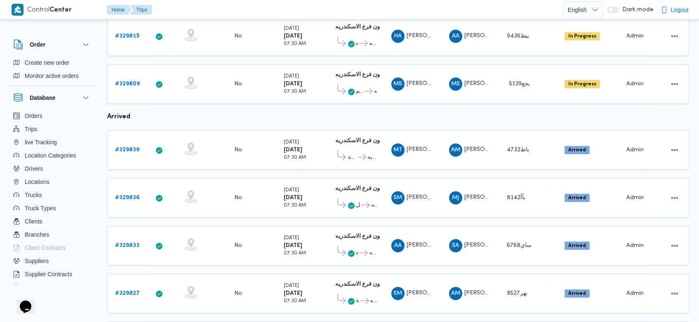
scroll to position [243, 0]
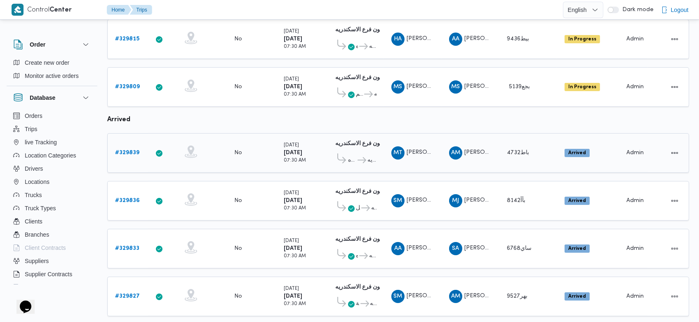
click at [135, 150] on b "# 329839" at bounding box center [127, 152] width 24 height 5
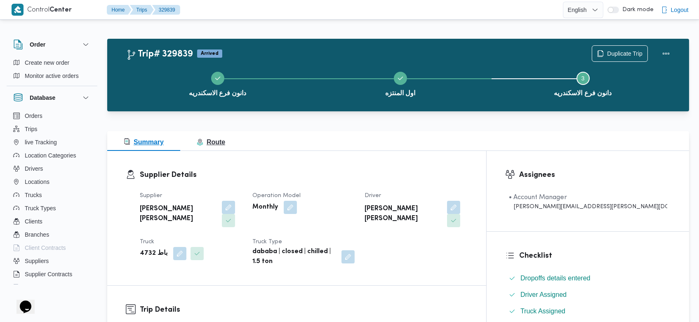
click at [216, 144] on span "Route" at bounding box center [211, 142] width 28 height 7
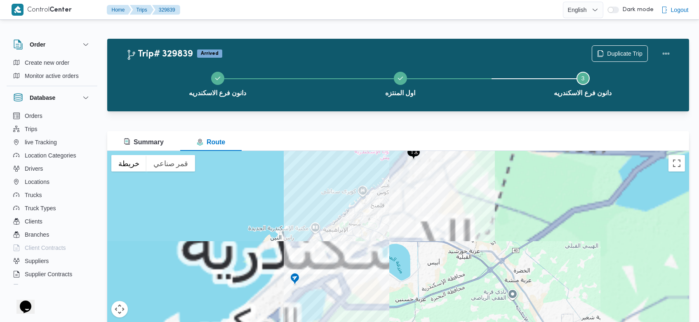
drag, startPoint x: 375, startPoint y: 215, endPoint x: 313, endPoint y: 313, distance: 115.5
click at [313, 313] on div "للتنقّل، يُرجى الضغط على مفاتيح الأسهم." at bounding box center [398, 254] width 582 height 206
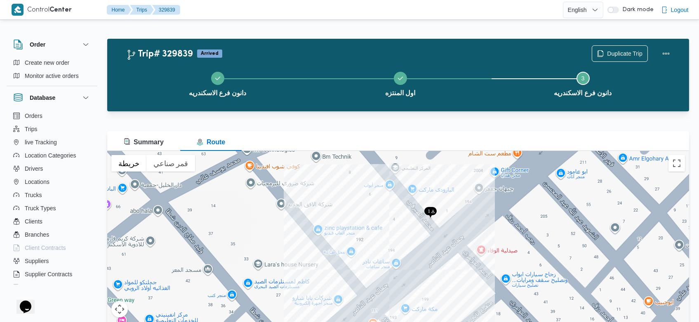
drag, startPoint x: 458, startPoint y: 180, endPoint x: 444, endPoint y: 227, distance: 48.8
click at [444, 227] on div "للتنقّل، يُرجى الضغط على مفاتيح الأسهم." at bounding box center [398, 254] width 582 height 206
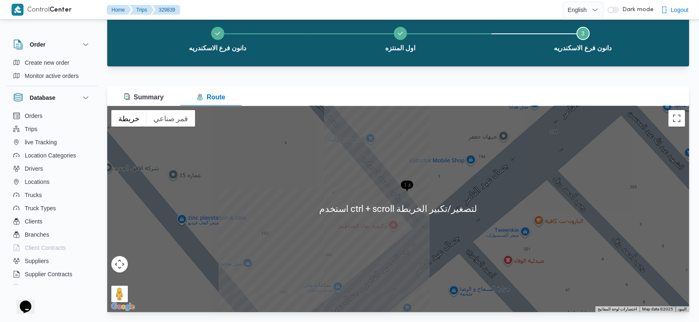
scroll to position [45, 0]
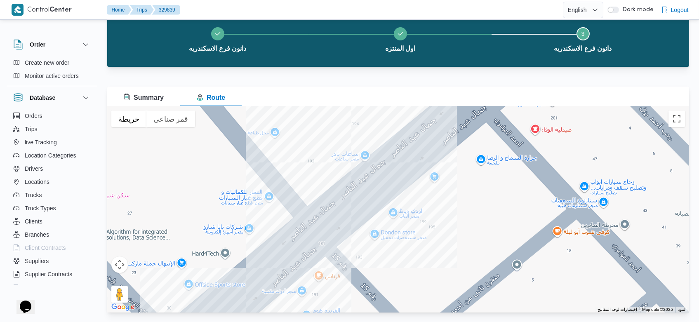
drag, startPoint x: 399, startPoint y: 260, endPoint x: 425, endPoint y: 121, distance: 141.0
click at [425, 121] on div "للتنقّل، يُرجى الضغط على مفاتيح الأسهم." at bounding box center [398, 209] width 582 height 206
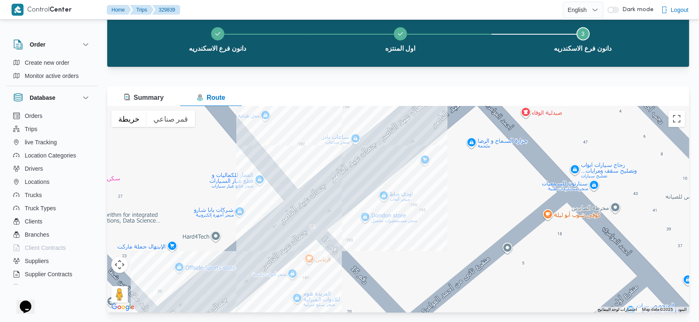
drag, startPoint x: 359, startPoint y: 248, endPoint x: 350, endPoint y: 231, distance: 19.9
click at [350, 231] on div "للتنقّل، يُرجى الضغط على مفاتيح الأسهم." at bounding box center [398, 209] width 582 height 206
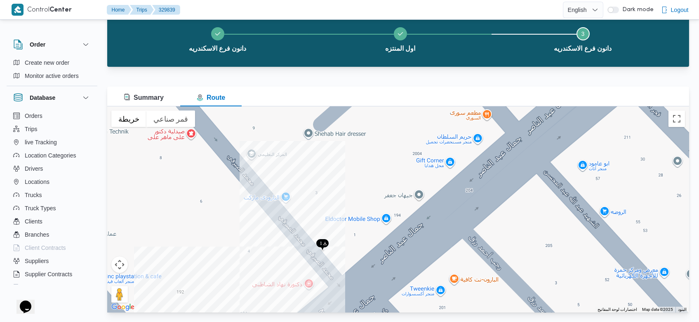
drag, startPoint x: 394, startPoint y: 142, endPoint x: 301, endPoint y: 336, distance: 215.4
click at [301, 278] on html "Control Center Home Trips 329839 English عربي Dark mode Logout Order Create new…" at bounding box center [349, 116] width 699 height 322
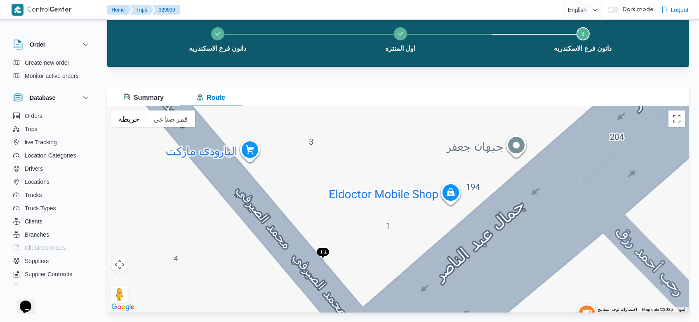
click at [321, 244] on div "للتنقّل، يُرجى الضغط على مفاتيح الأسهم." at bounding box center [398, 209] width 582 height 206
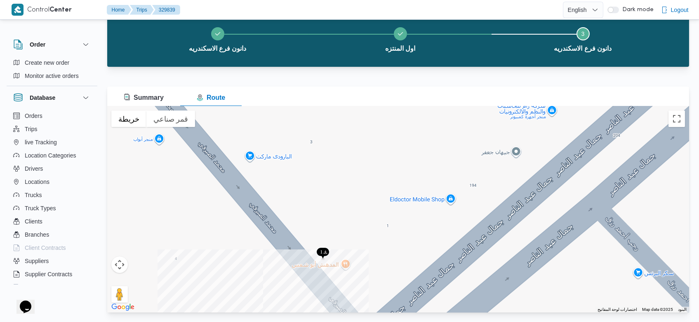
click at [321, 253] on img at bounding box center [322, 254] width 13 height 14
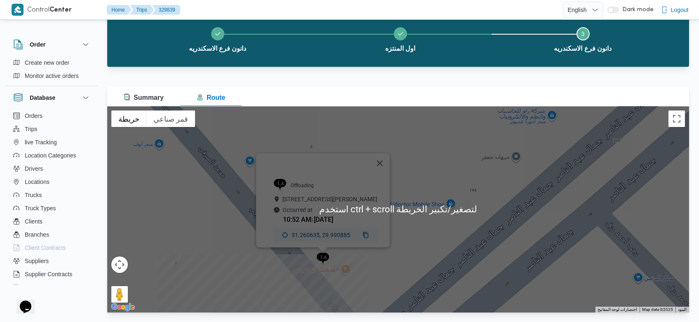
scroll to position [0, 0]
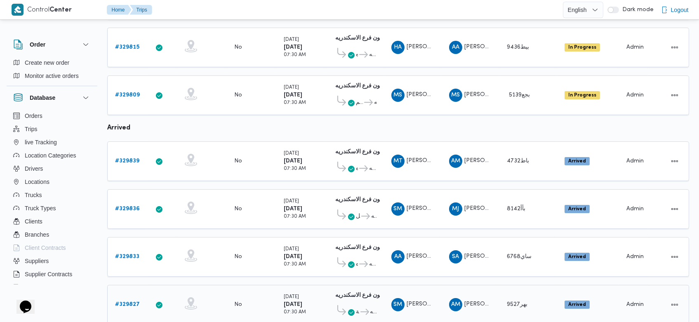
scroll to position [234, 0]
click at [132, 159] on b "# 329839" at bounding box center [127, 161] width 24 height 5
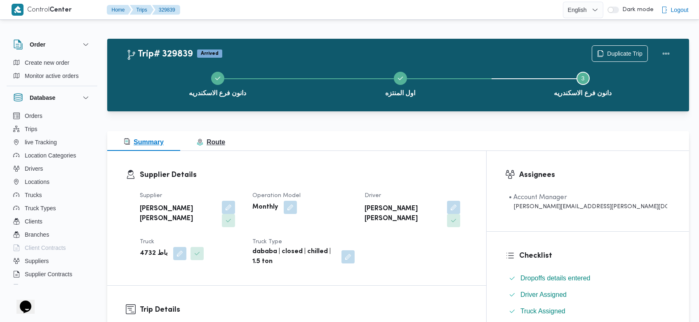
click at [215, 140] on span "Route" at bounding box center [211, 142] width 28 height 7
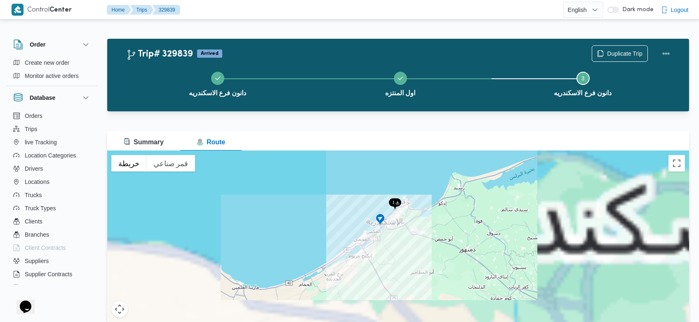
drag, startPoint x: 401, startPoint y: 260, endPoint x: 402, endPoint y: 224, distance: 35.9
click at [402, 224] on div "للتنقّل، يُرجى الضغط على مفاتيح الأسهم." at bounding box center [398, 254] width 582 height 206
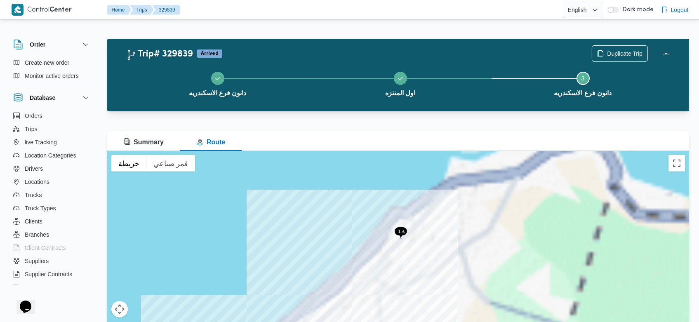
drag, startPoint x: 383, startPoint y: 189, endPoint x: 403, endPoint y: 340, distance: 152.3
click at [403, 322] on html "Control Center Home Trips 329839 English عربي Dark mode Logout Order Create new…" at bounding box center [349, 161] width 699 height 322
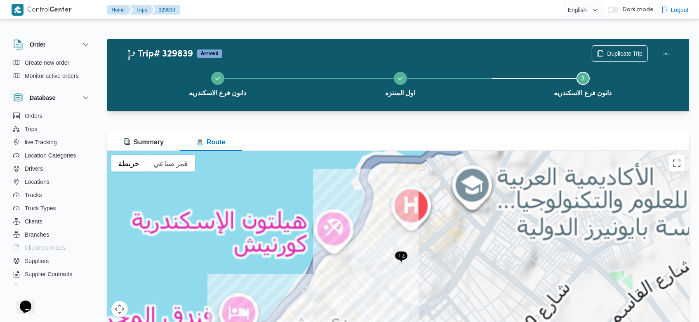
click at [399, 254] on img at bounding box center [401, 258] width 13 height 14
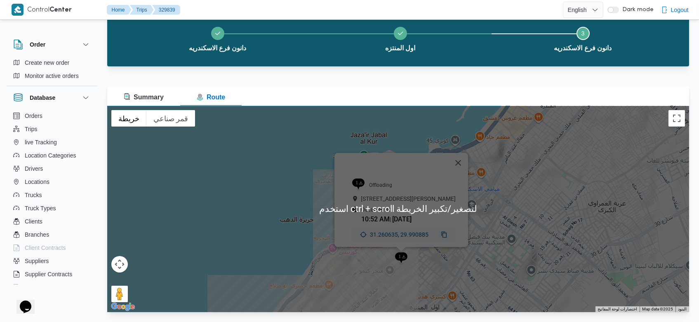
scroll to position [45, 0]
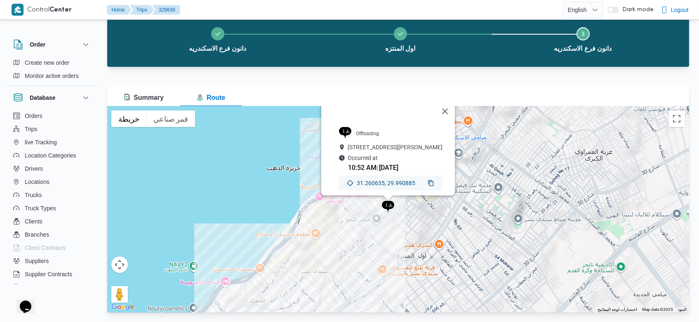
drag, startPoint x: 425, startPoint y: 271, endPoint x: 410, endPoint y: 215, distance: 58.4
click at [410, 215] on div "للتنقّل، يُرجى الضغط على مفاتيح الأسهم. 1 Offloading 194 Gamal Abd El-Nasir Rd,…" at bounding box center [398, 209] width 582 height 206
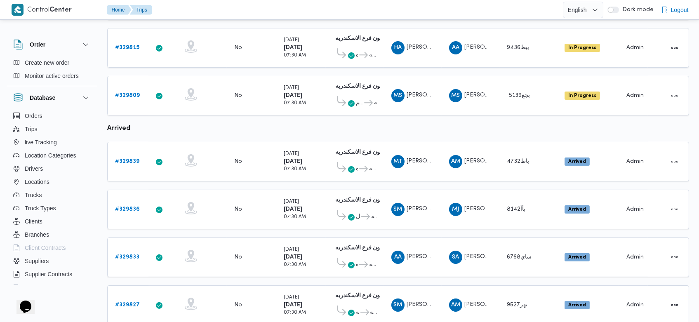
scroll to position [272, 0]
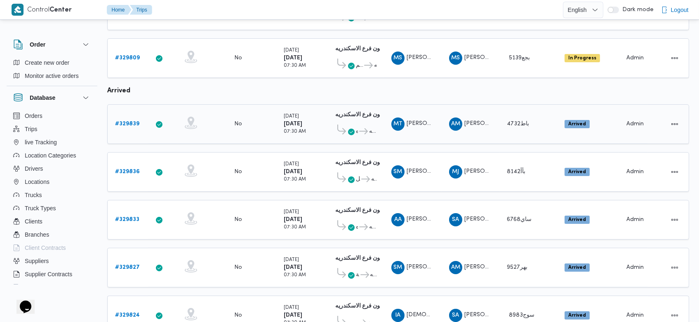
click at [135, 121] on b "# 329839" at bounding box center [127, 123] width 24 height 5
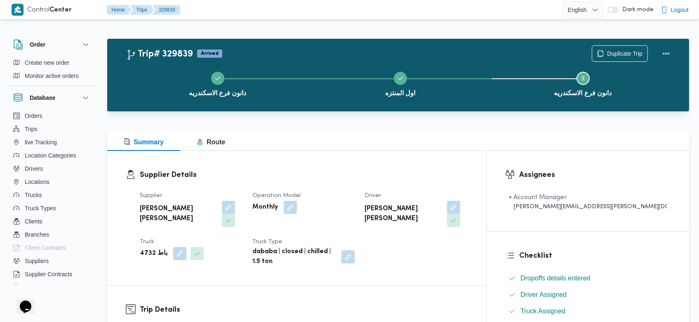
scroll to position [54, 0]
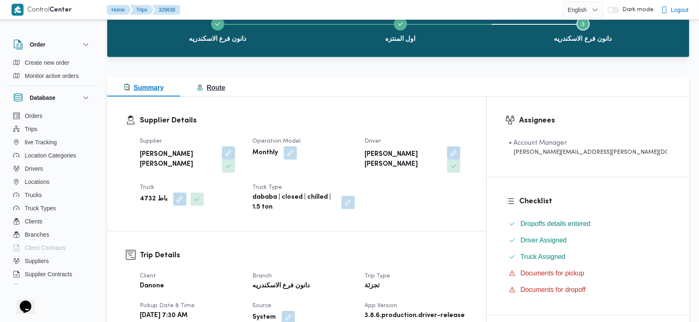
click at [224, 87] on span "Route" at bounding box center [211, 87] width 28 height 7
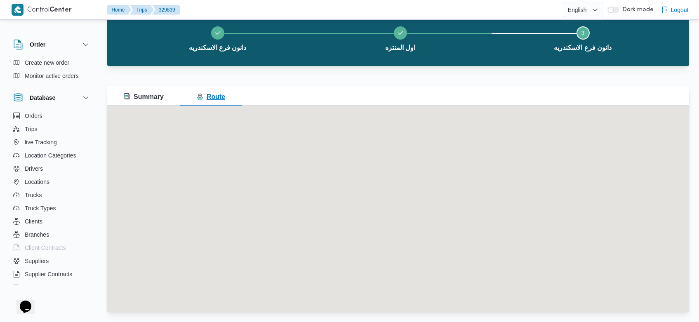
scroll to position [0, 0]
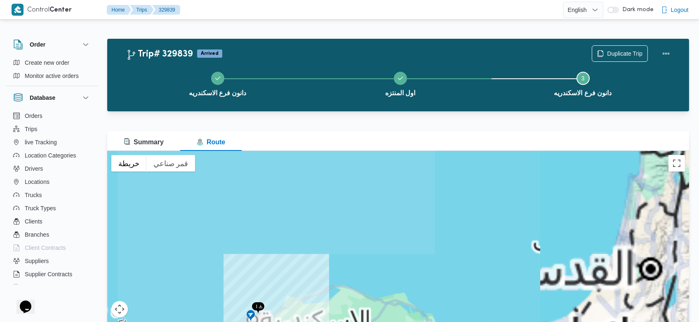
drag, startPoint x: 306, startPoint y: 294, endPoint x: 350, endPoint y: 175, distance: 126.8
click at [350, 175] on div "للتنقّل، يُرجى الضغط على مفاتيح الأسهم." at bounding box center [398, 254] width 582 height 206
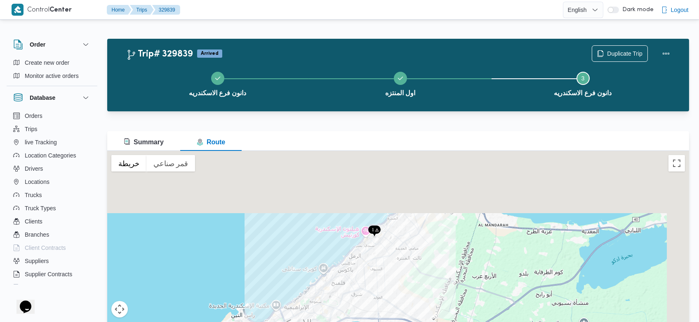
drag, startPoint x: 429, startPoint y: 176, endPoint x: 375, endPoint y: 267, distance: 106.2
click at [375, 267] on div "للتنقّل، يُرجى الضغط على مفاتيح الأسهم." at bounding box center [398, 254] width 582 height 206
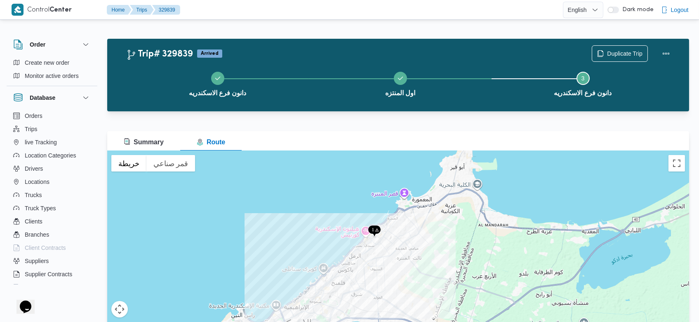
click at [377, 230] on img at bounding box center [374, 232] width 13 height 14
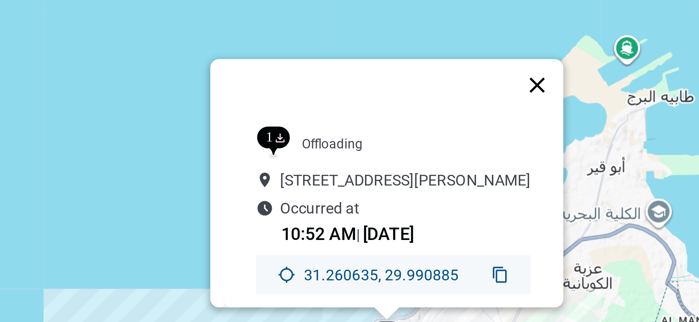
click at [435, 198] on button "إغلاق" at bounding box center [432, 208] width 20 height 20
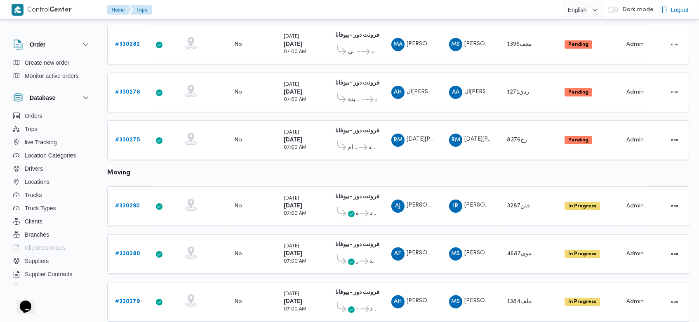
scroll to position [467, 0]
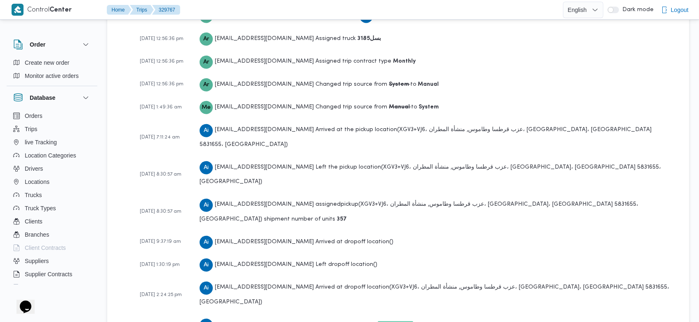
scroll to position [1219, 0]
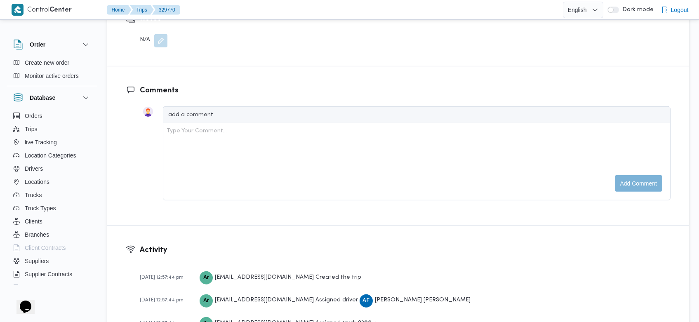
scroll to position [1242, 0]
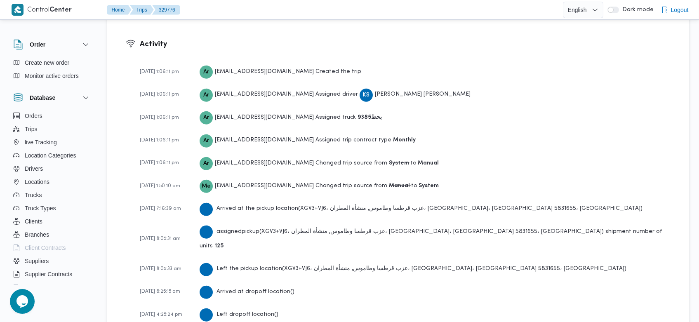
scroll to position [1219, 0]
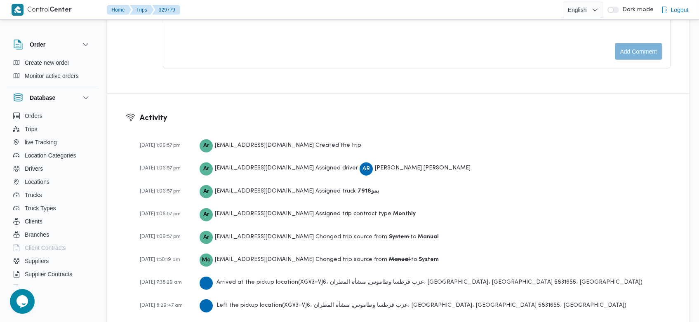
scroll to position [1242, 0]
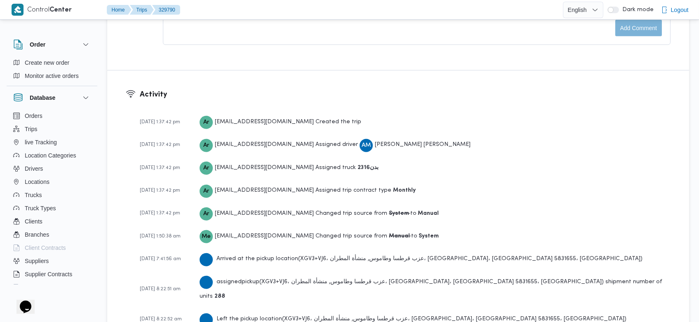
scroll to position [1242, 0]
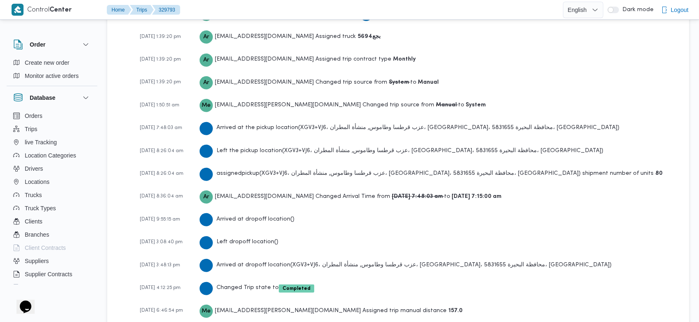
scroll to position [1242, 0]
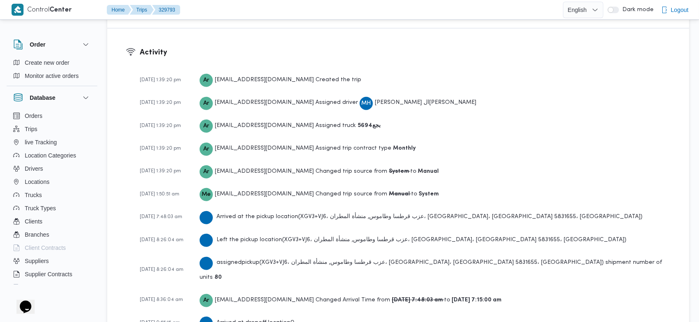
scroll to position [1242, 0]
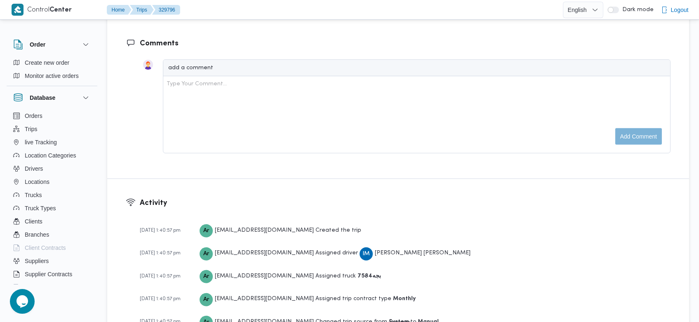
scroll to position [1242, 0]
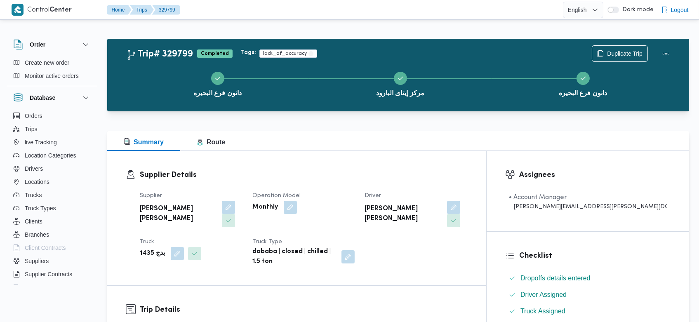
scroll to position [1219, 0]
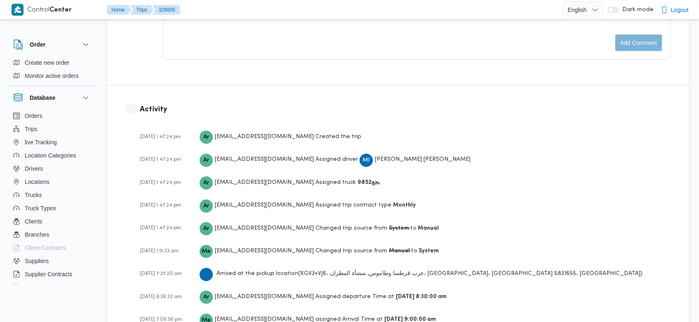
scroll to position [1155, 0]
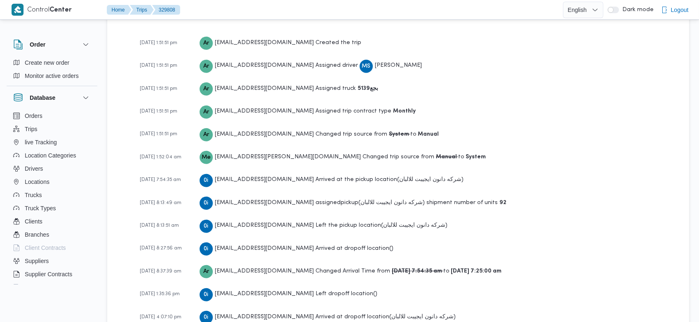
scroll to position [1266, 0]
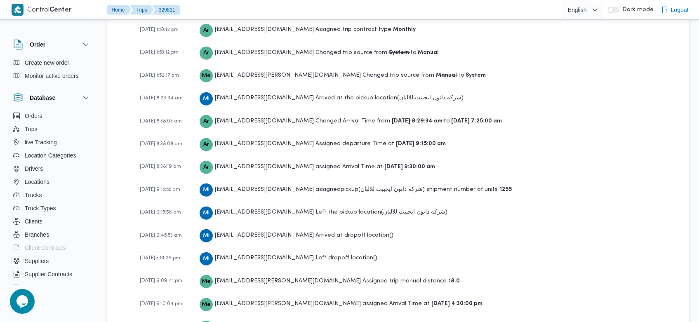
scroll to position [1313, 0]
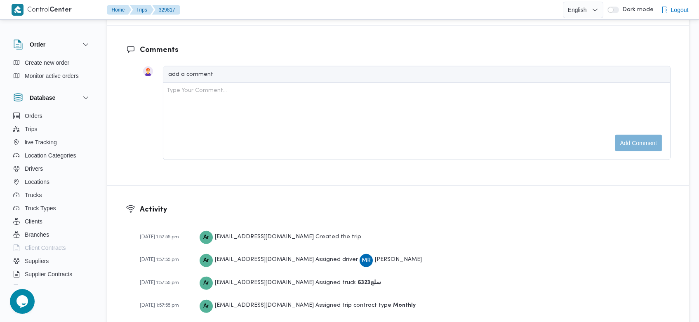
scroll to position [1289, 0]
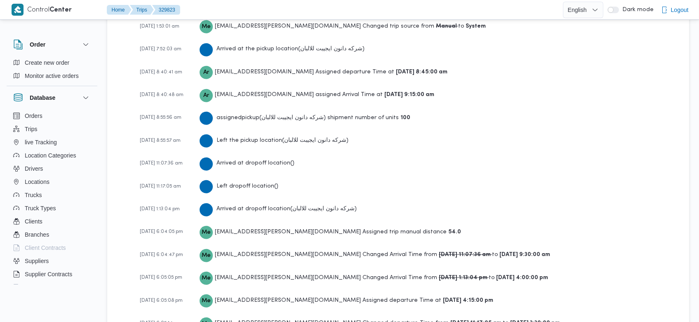
scroll to position [1360, 0]
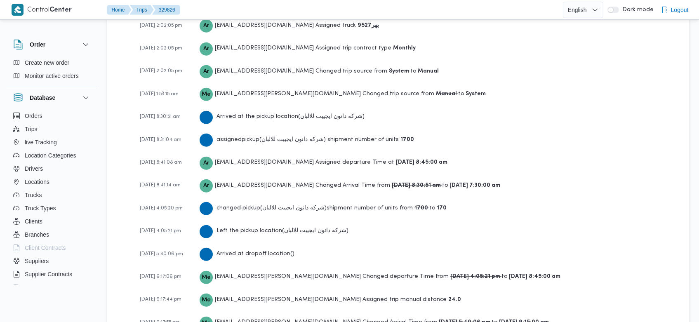
scroll to position [1360, 0]
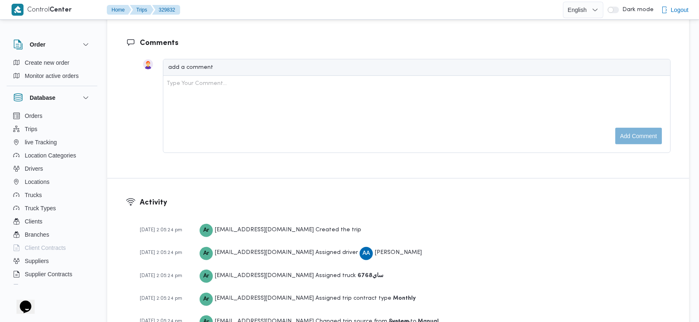
scroll to position [1266, 0]
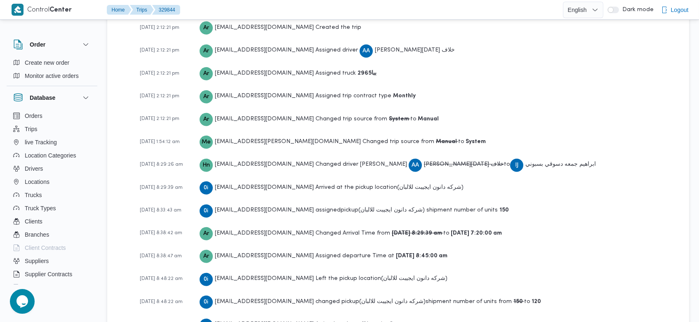
scroll to position [1336, 0]
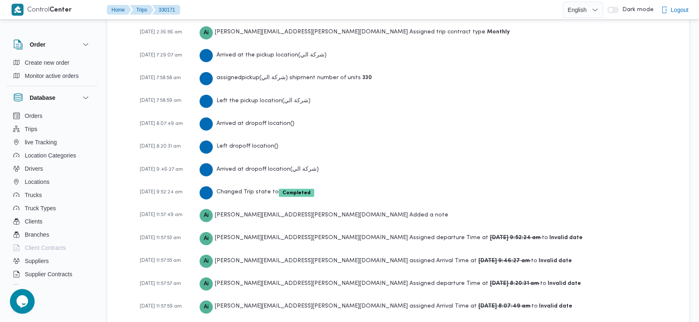
scroll to position [1483, 0]
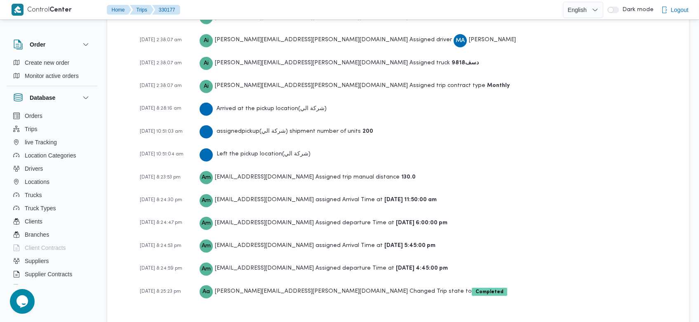
scroll to position [1202, 0]
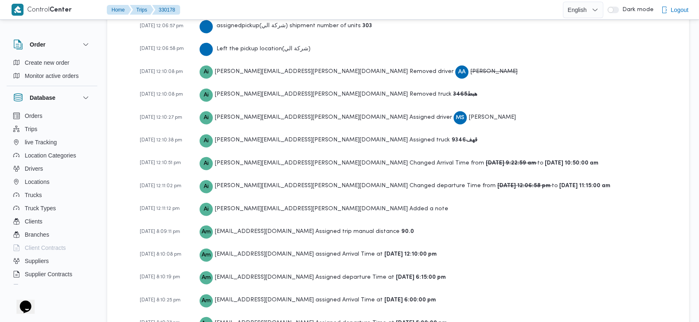
scroll to position [1436, 0]
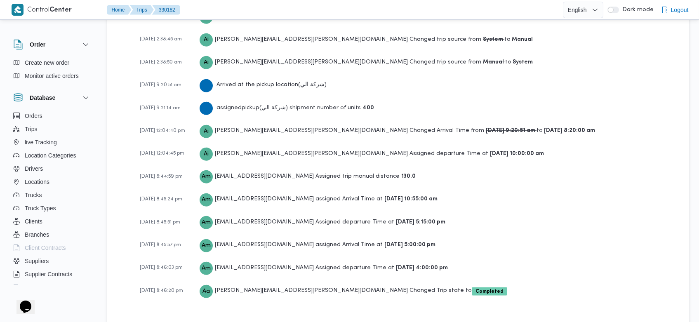
scroll to position [1273, 0]
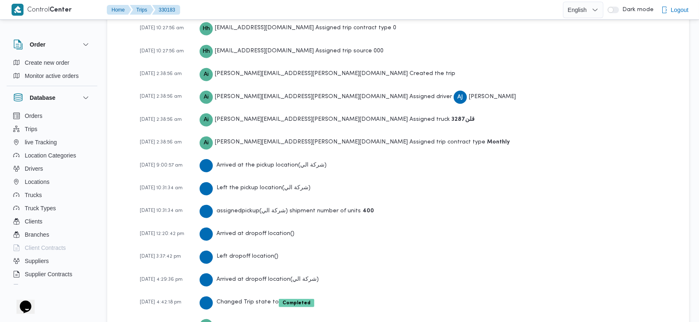
scroll to position [1296, 0]
